Goal: Information Seeking & Learning: Find specific fact

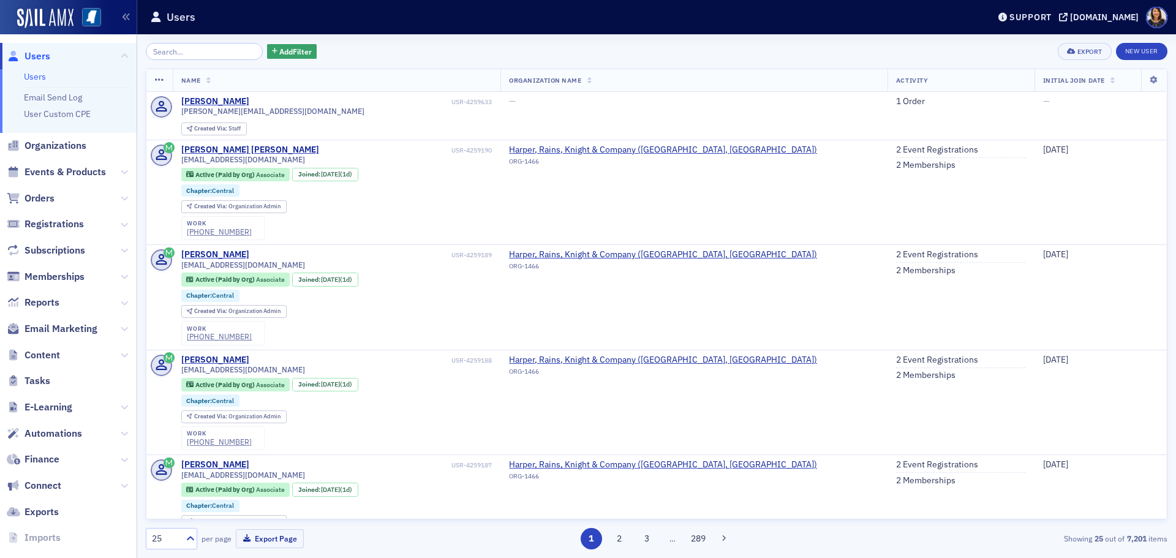
click at [41, 58] on span "Users" at bounding box center [37, 56] width 26 height 13
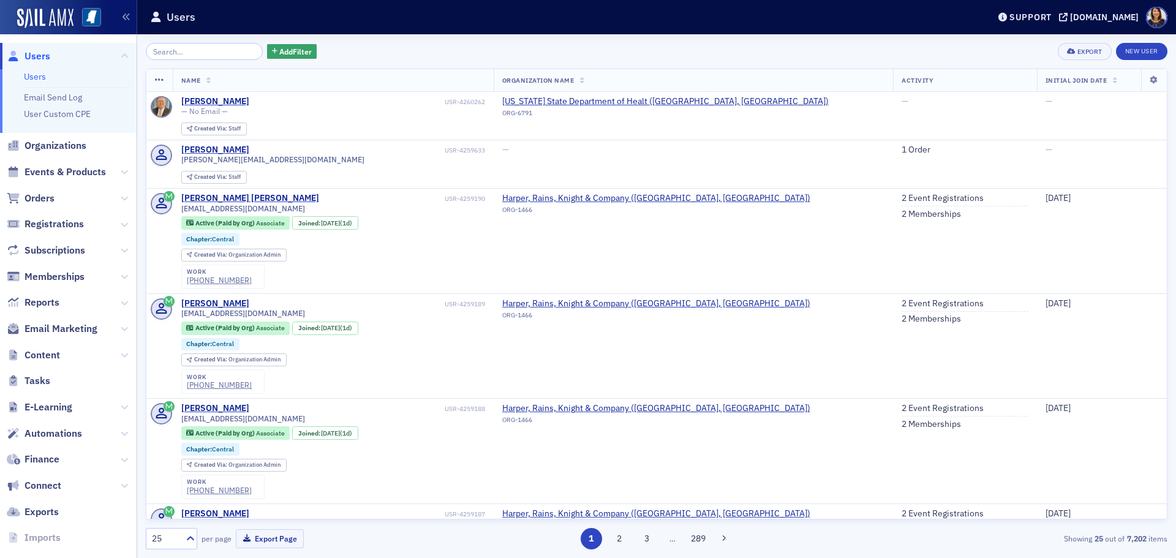
click at [36, 54] on span "Users" at bounding box center [37, 56] width 26 height 13
click at [39, 58] on span "Users" at bounding box center [37, 56] width 26 height 13
click at [901, 151] on link "1 Order" at bounding box center [915, 149] width 29 height 11
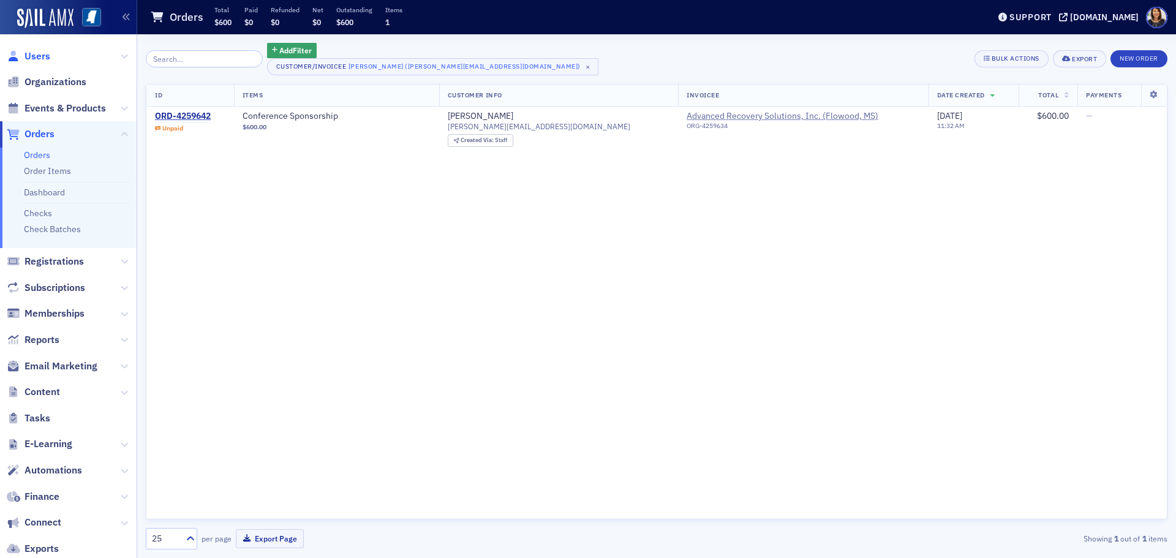
click at [34, 57] on span "Users" at bounding box center [37, 56] width 26 height 13
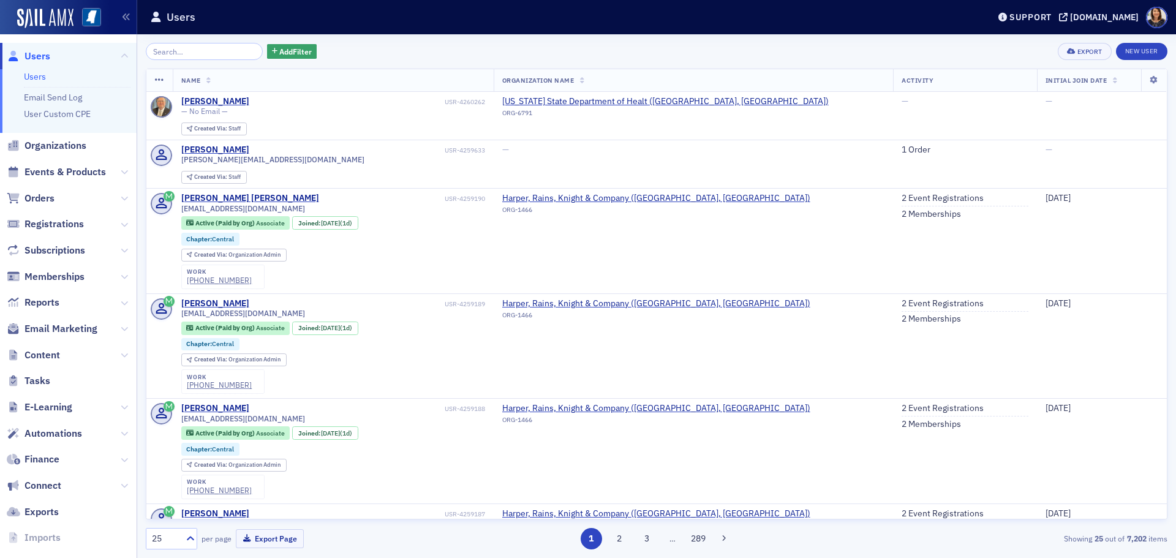
click at [481, 54] on div "Add Filter Export New User" at bounding box center [656, 51] width 1021 height 17
click at [201, 56] on input "search" at bounding box center [204, 51] width 117 height 17
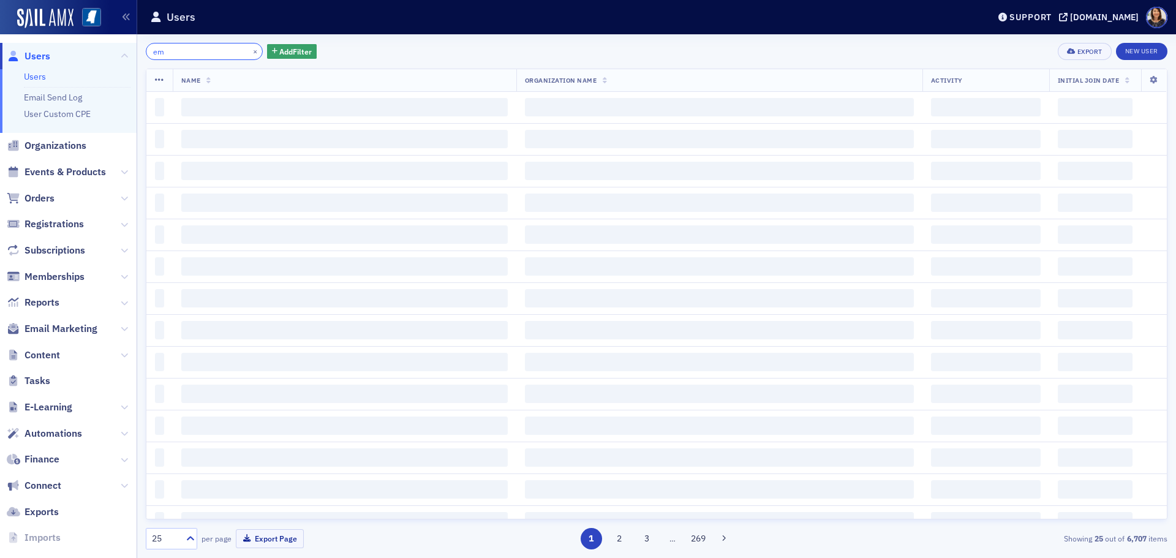
type input "e"
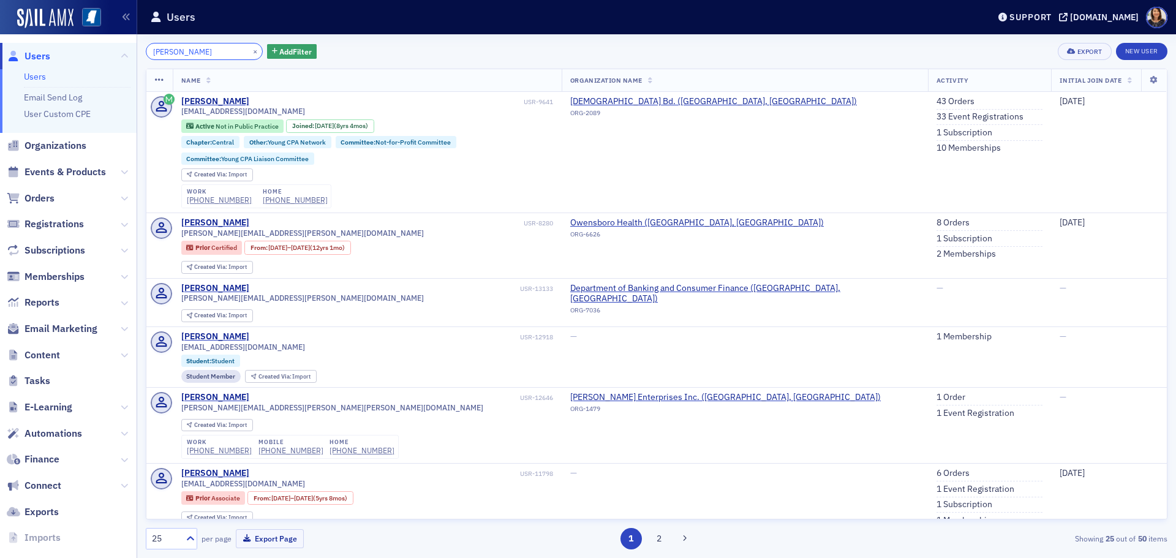
type input "[PERSON_NAME]"
click at [271, 108] on div "[EMAIL_ADDRESS][DOMAIN_NAME]" at bounding box center [367, 111] width 372 height 9
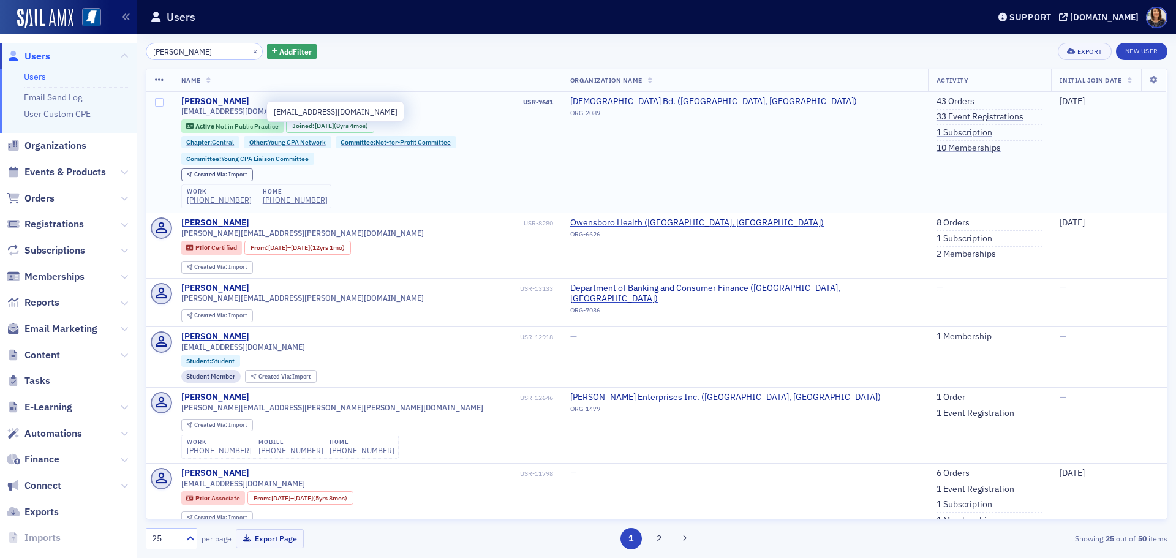
click at [259, 113] on span "[EMAIL_ADDRESS][DOMAIN_NAME]" at bounding box center [243, 111] width 124 height 9
click at [250, 110] on span "[EMAIL_ADDRESS][DOMAIN_NAME]" at bounding box center [243, 111] width 124 height 9
drag, startPoint x: 253, startPoint y: 110, endPoint x: 179, endPoint y: 110, distance: 74.1
click at [179, 110] on td "[PERSON_NAME] USR-9641 [EMAIL_ADDRESS][DOMAIN_NAME] Active Not in Public Practi…" at bounding box center [367, 152] width 389 height 121
copy span "[EMAIL_ADDRESS][DOMAIN_NAME]"
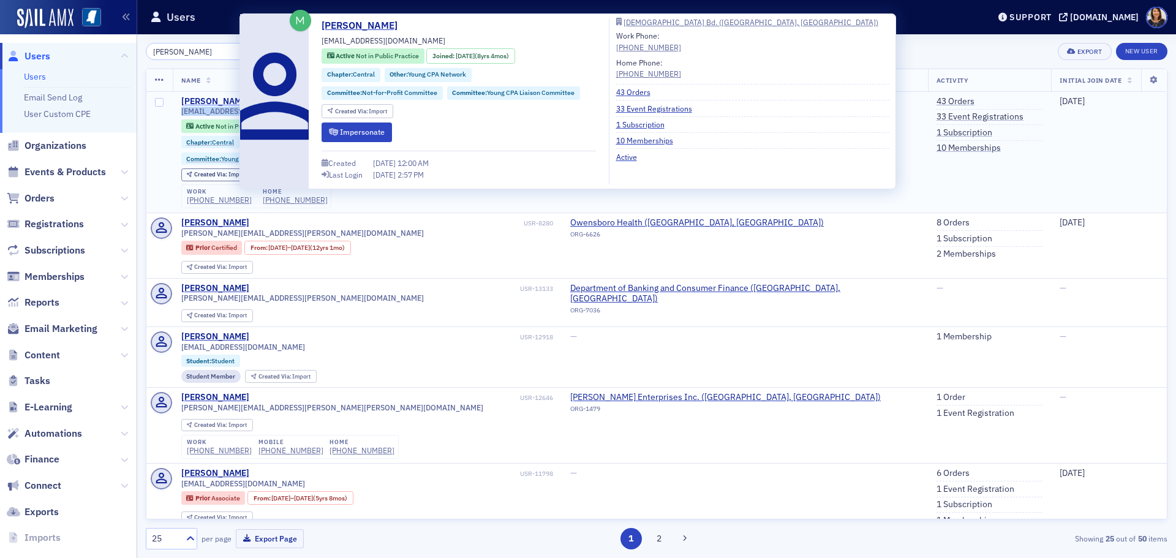
click at [225, 98] on div "[PERSON_NAME]" at bounding box center [215, 101] width 68 height 11
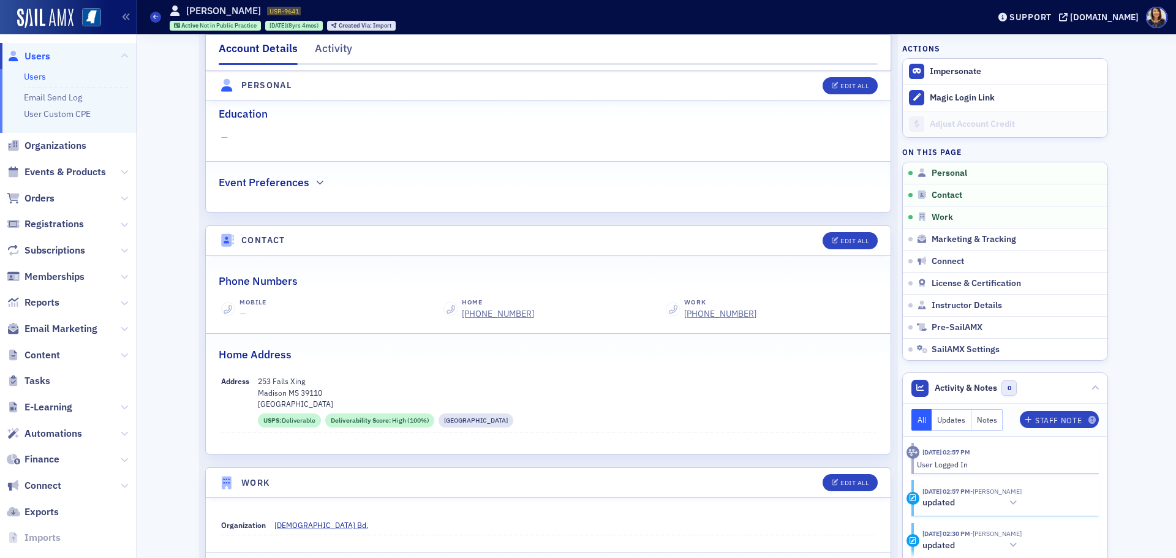
scroll to position [353, 0]
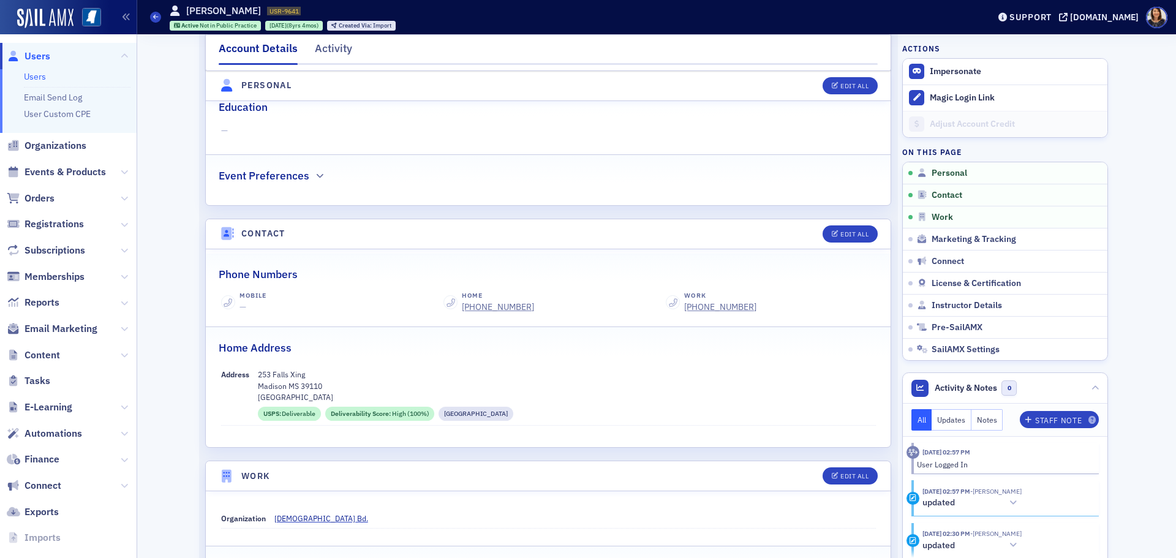
click at [37, 57] on span "Users" at bounding box center [37, 56] width 26 height 13
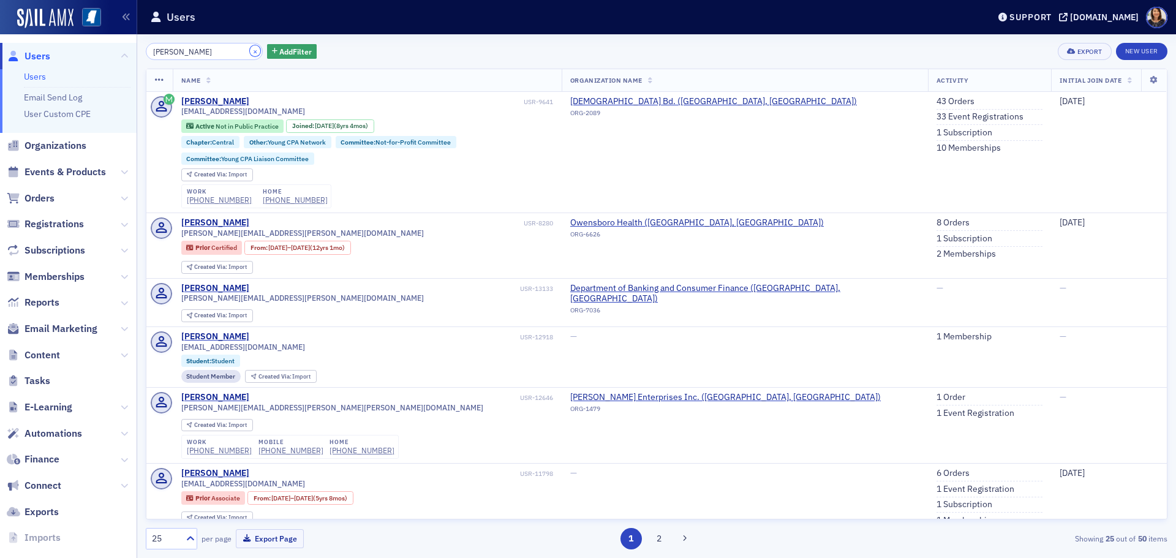
click at [250, 50] on button "×" at bounding box center [255, 50] width 11 height 11
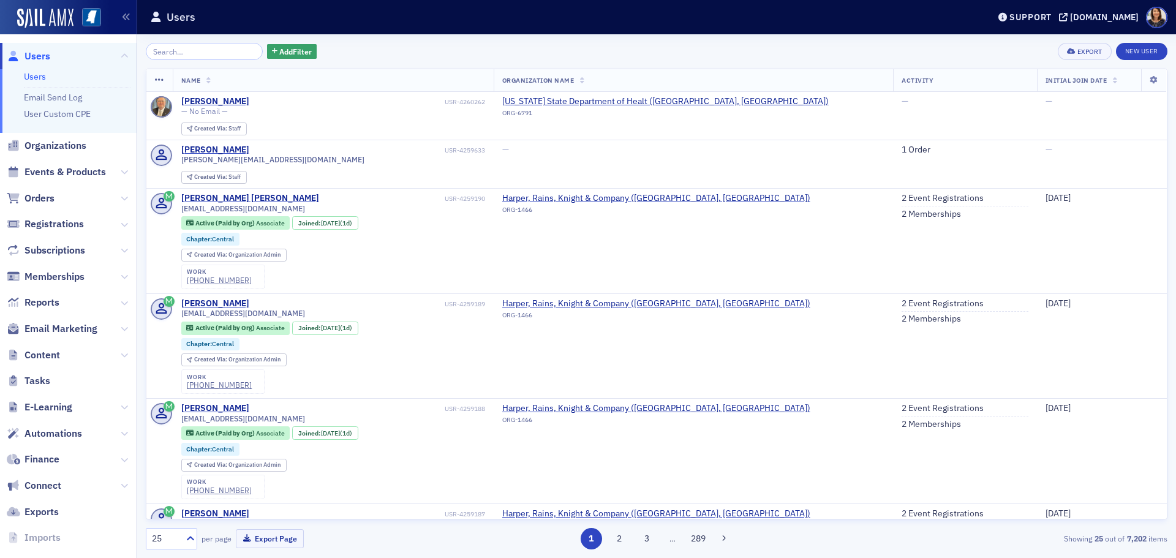
click at [44, 54] on span "Users" at bounding box center [37, 56] width 26 height 13
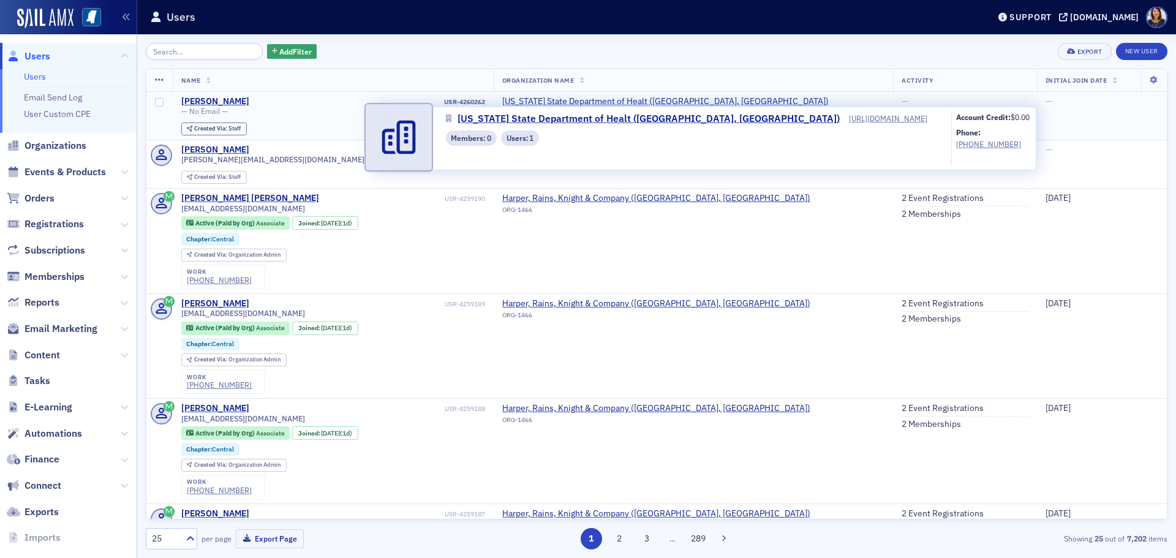
click at [584, 102] on span "[US_STATE] State Department of Healt ([GEOGRAPHIC_DATA], [GEOGRAPHIC_DATA])" at bounding box center [665, 101] width 326 height 11
select select "US"
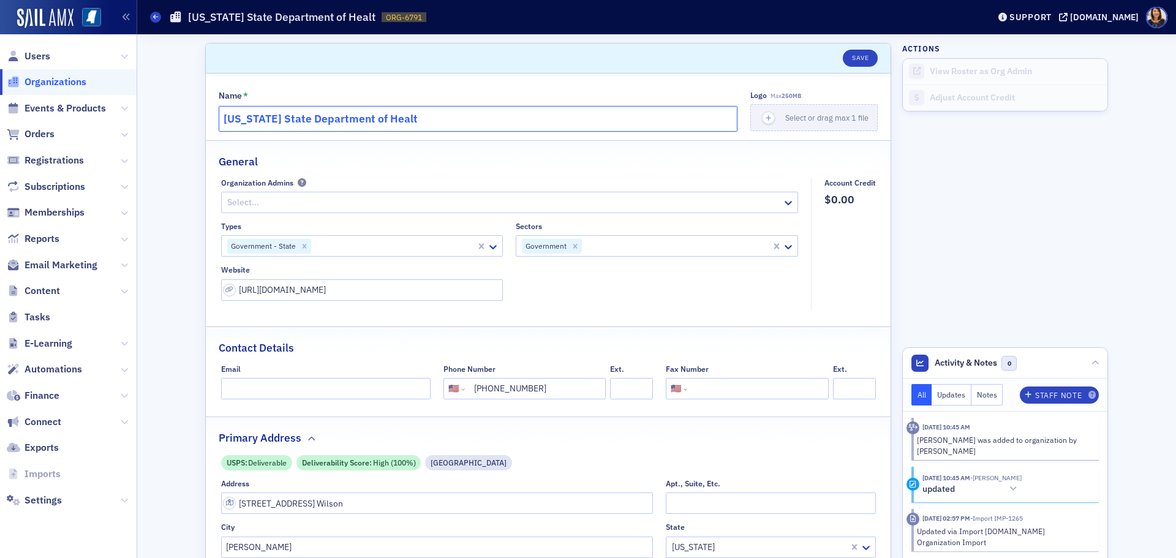
click at [438, 113] on input "[US_STATE] State Department of Healt" at bounding box center [478, 119] width 519 height 26
type input "[US_STATE] State Department of Health"
click at [862, 57] on button "Save" at bounding box center [859, 58] width 35 height 17
select select "US"
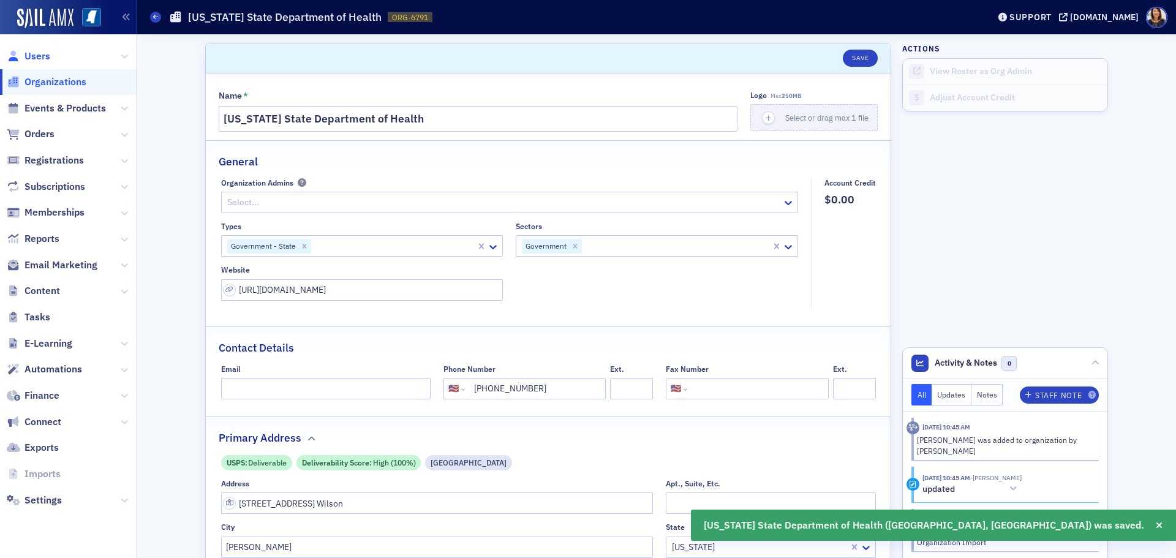
click at [40, 56] on span "Users" at bounding box center [37, 56] width 26 height 13
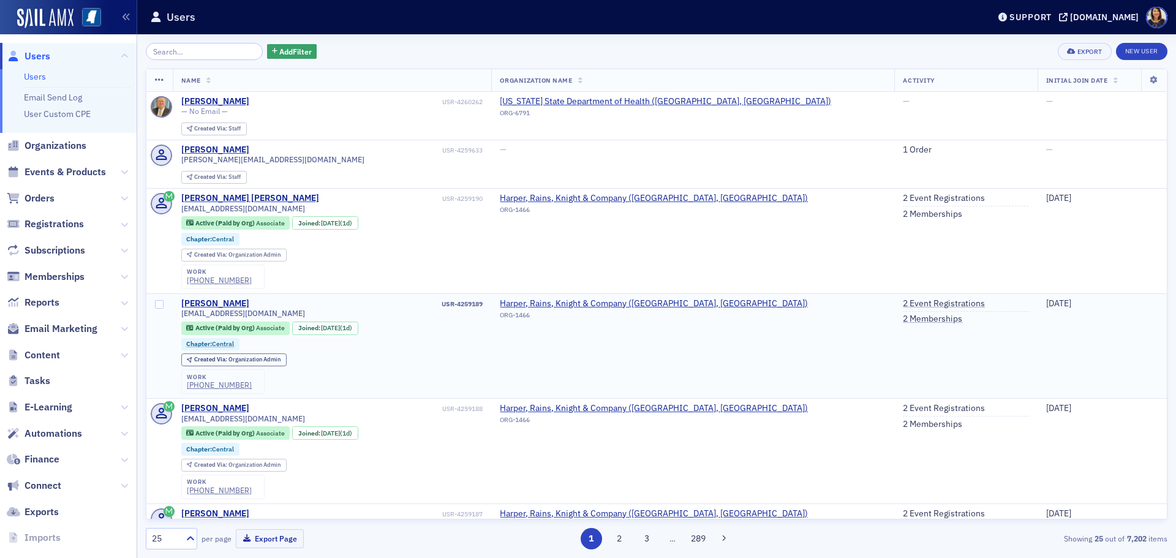
click at [762, 360] on td "Harper, Rains, Knight & Company (Ridgeland, [GEOGRAPHIC_DATA]) ORG-1466" at bounding box center [692, 345] width 403 height 105
click at [399, 55] on div "Add Filter Export New User" at bounding box center [656, 51] width 1021 height 17
click at [37, 57] on span "Users" at bounding box center [37, 56] width 26 height 13
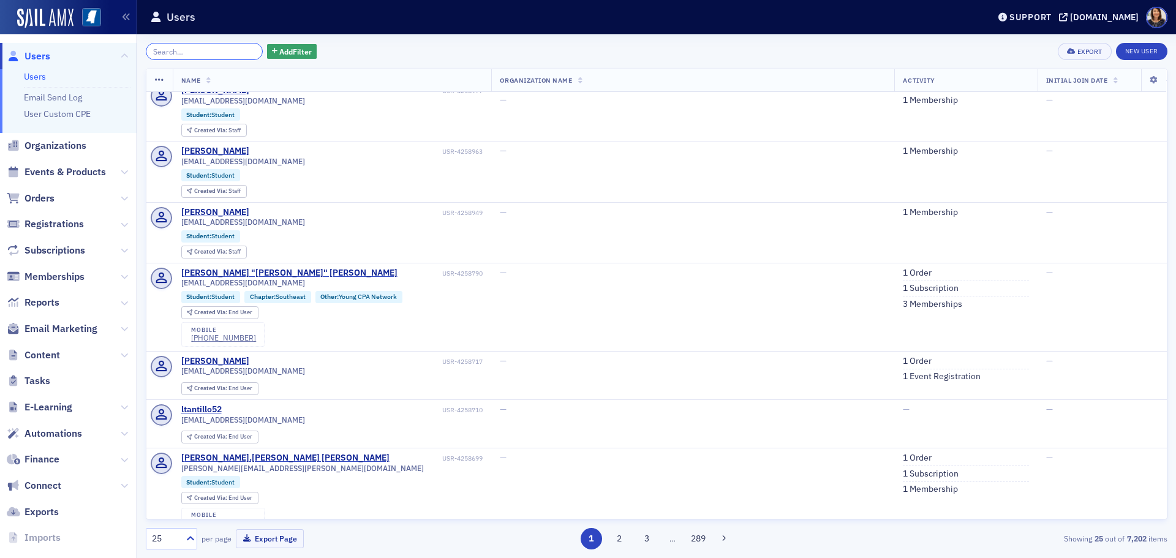
scroll to position [1252, 0]
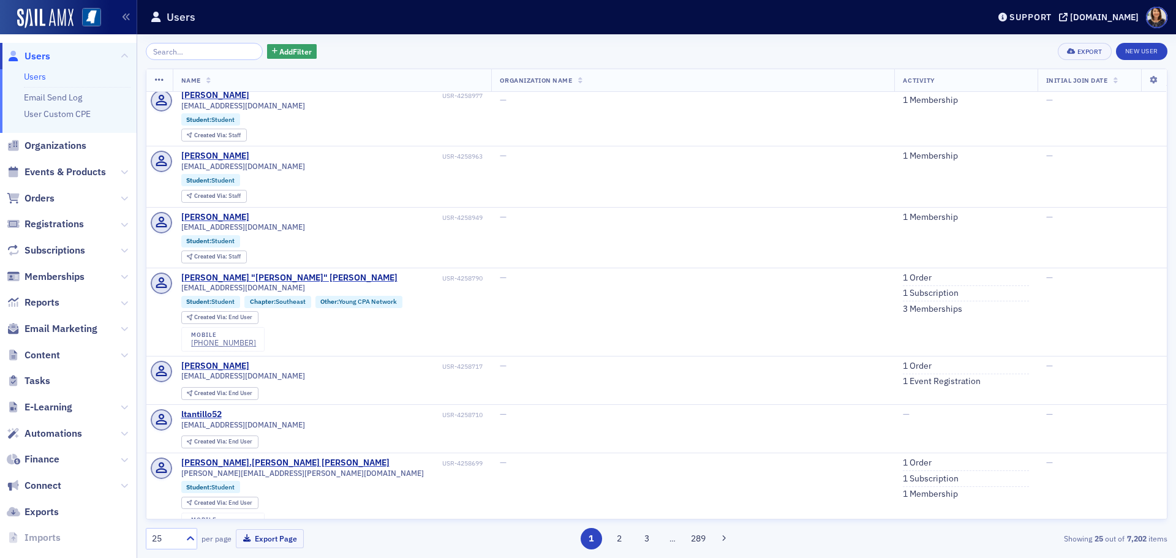
click at [36, 57] on span "Users" at bounding box center [37, 56] width 26 height 13
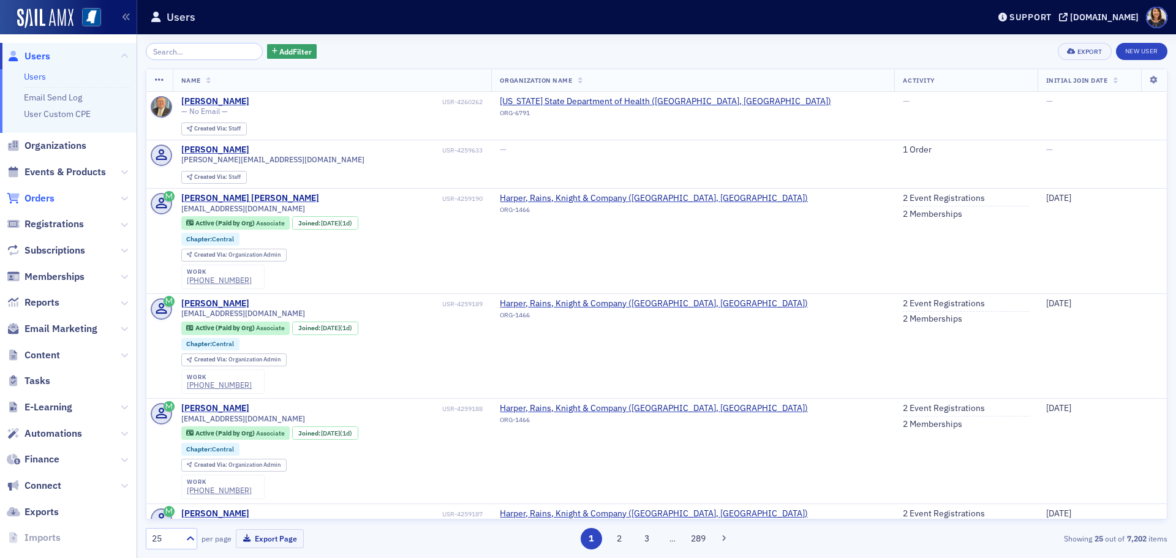
click at [36, 197] on span "Orders" at bounding box center [39, 198] width 30 height 13
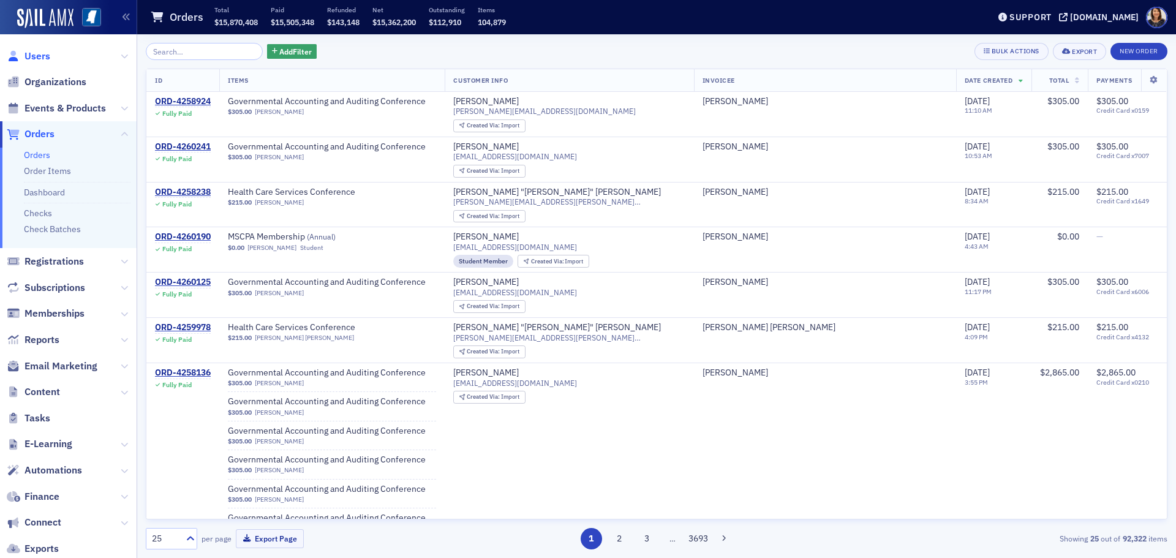
click at [36, 56] on span "Users" at bounding box center [37, 56] width 26 height 13
